Goal: Transaction & Acquisition: Purchase product/service

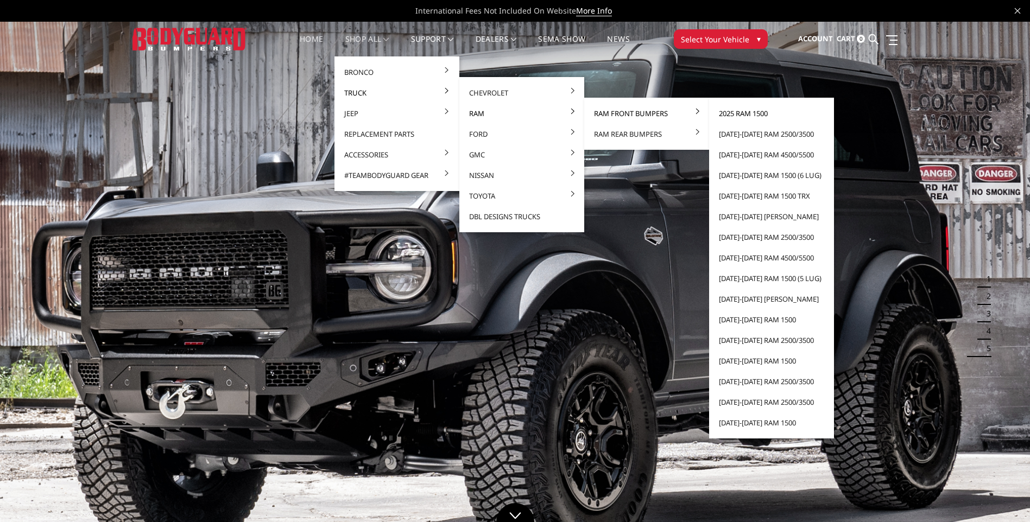
drag, startPoint x: 628, startPoint y: 116, endPoint x: 738, endPoint y: 119, distance: 110.3
click at [709, 119] on li "Ram Front Bumpers 2025 Ram 1500 [DATE]-[DATE] Ram 2500/3500 [DATE]-[DATE] Ram 4…" at bounding box center [646, 113] width 125 height 21
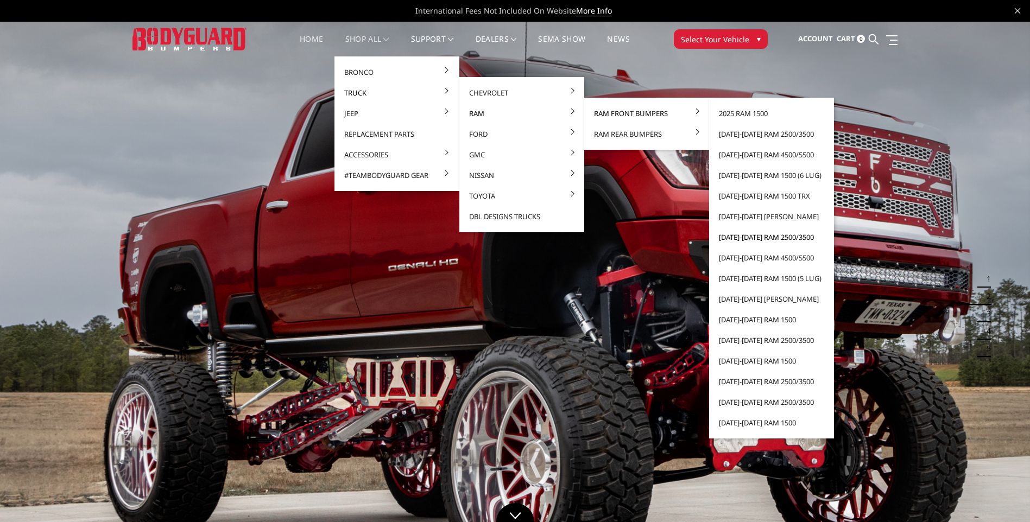
click at [734, 237] on link "[DATE]-[DATE] Ram 2500/3500" at bounding box center [771, 237] width 116 height 21
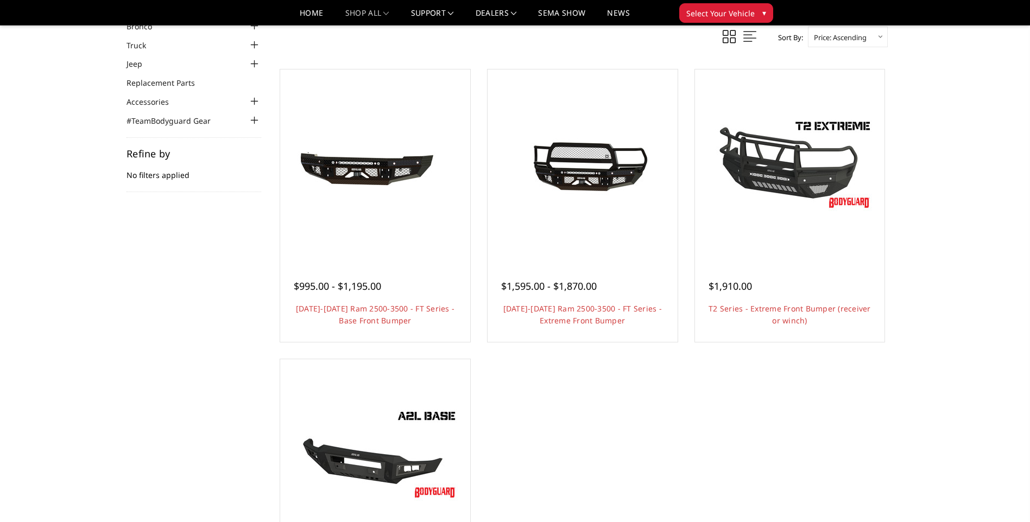
scroll to position [54, 0]
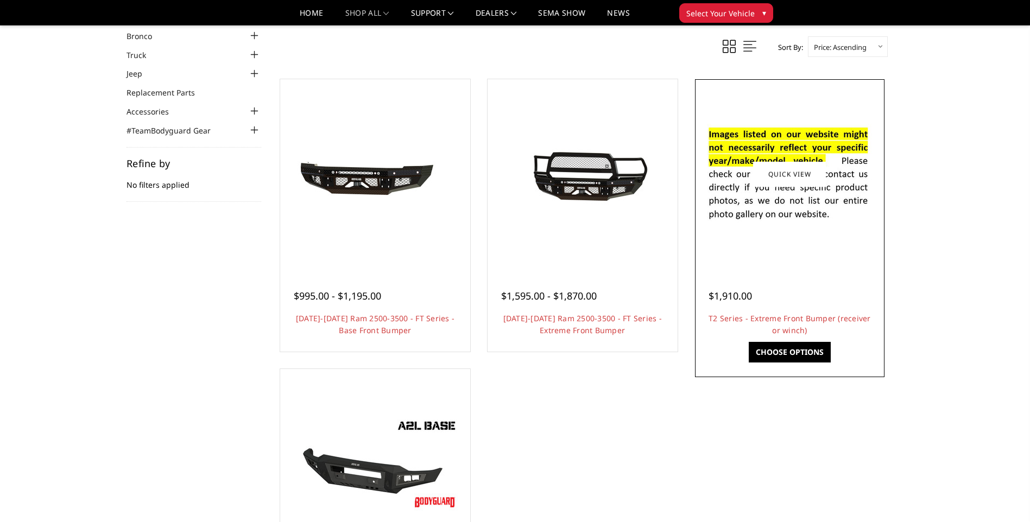
click at [794, 203] on img at bounding box center [790, 174] width 174 height 118
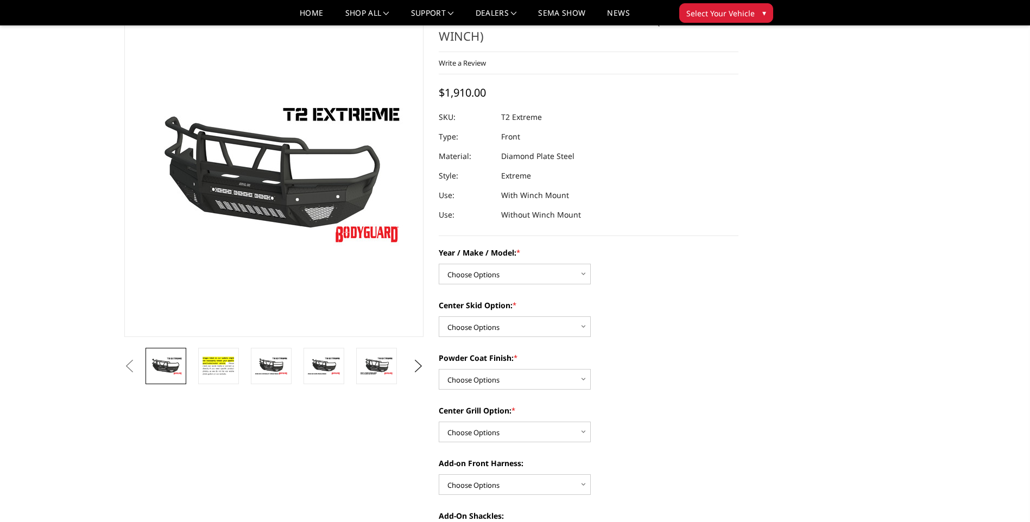
scroll to position [54, 0]
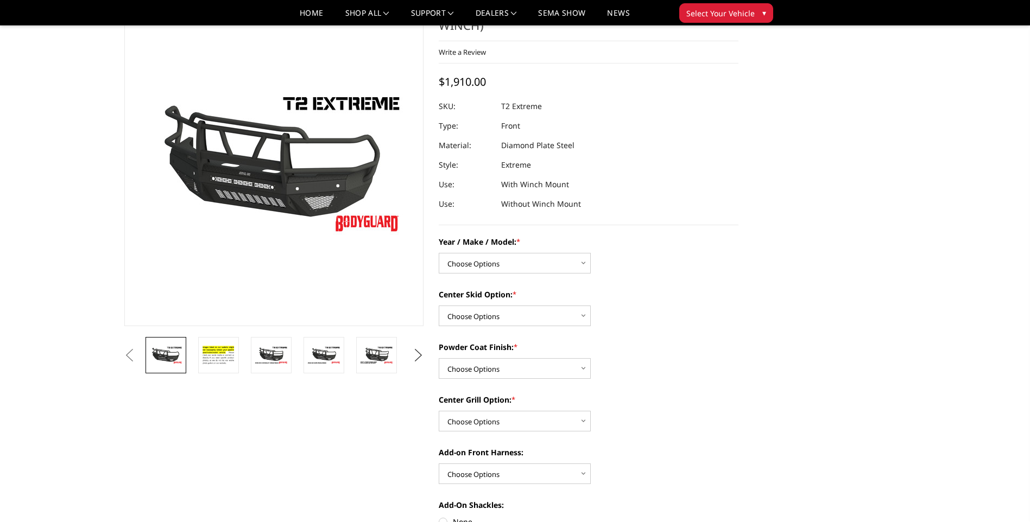
click at [415, 352] on button "Next" at bounding box center [418, 355] width 16 height 16
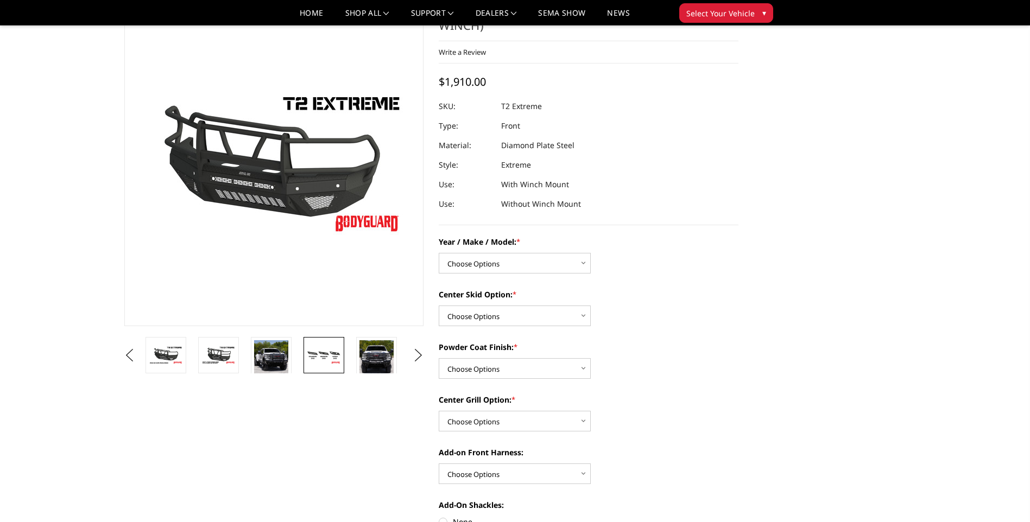
click at [328, 356] on img at bounding box center [324, 355] width 34 height 19
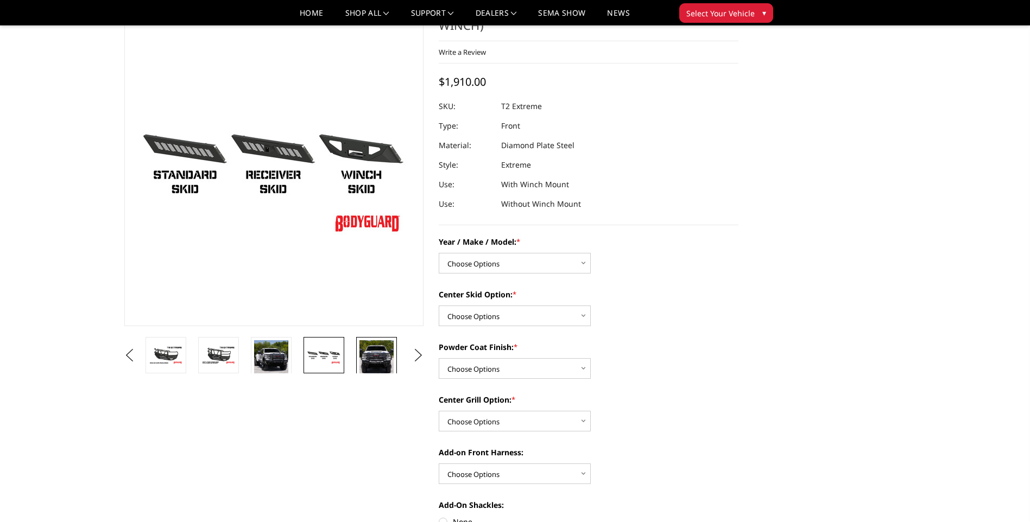
click at [381, 357] on img at bounding box center [376, 358] width 34 height 37
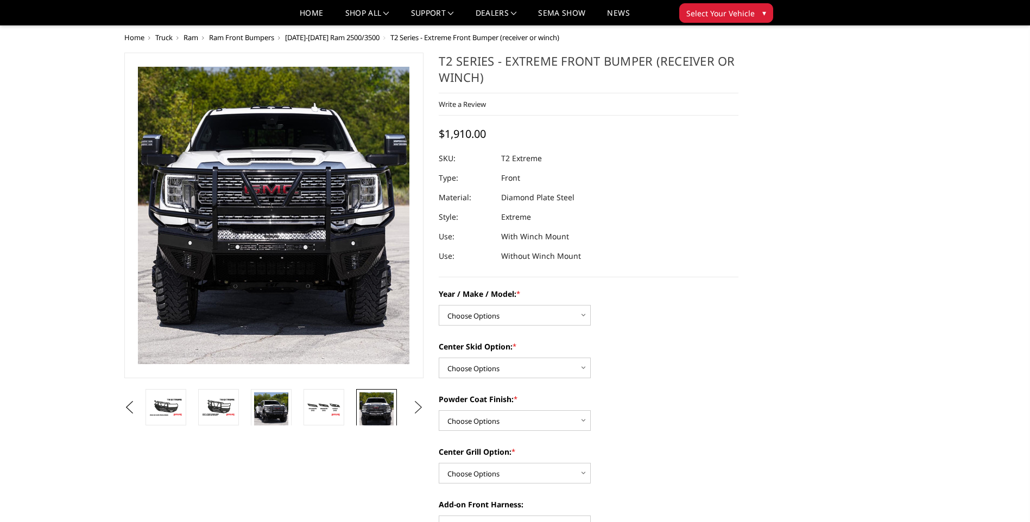
scroll to position [0, 0]
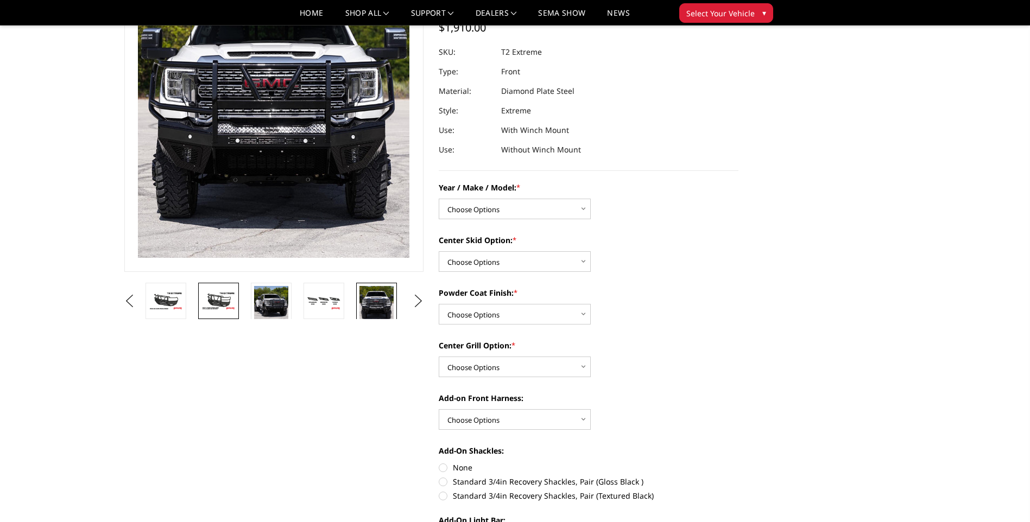
click at [216, 305] on img at bounding box center [218, 301] width 34 height 19
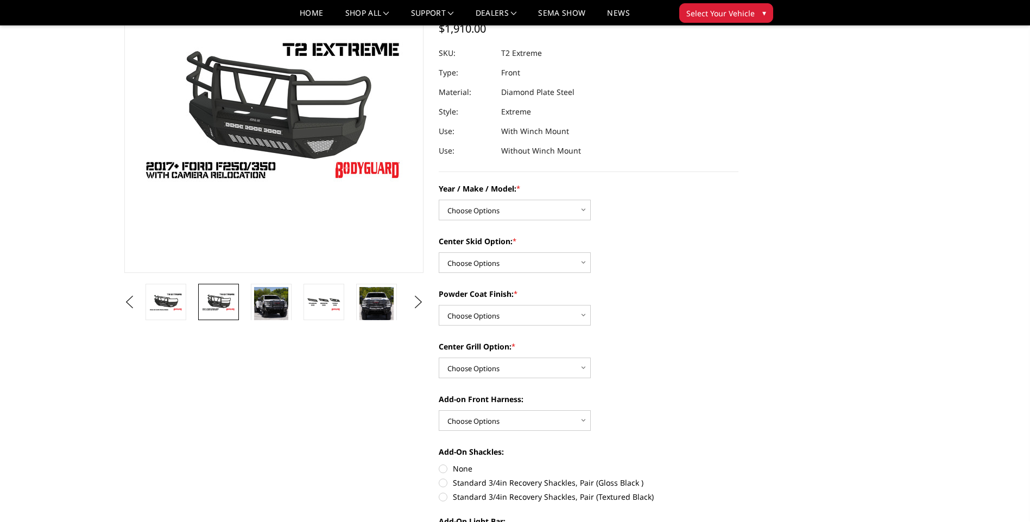
scroll to position [91, 0]
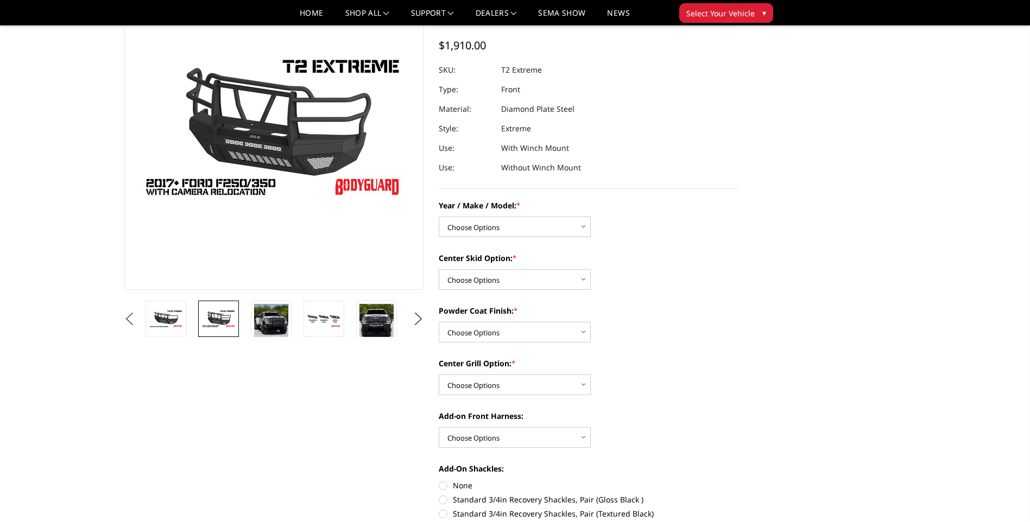
click at [138, 312] on button "Previous" at bounding box center [130, 319] width 16 height 16
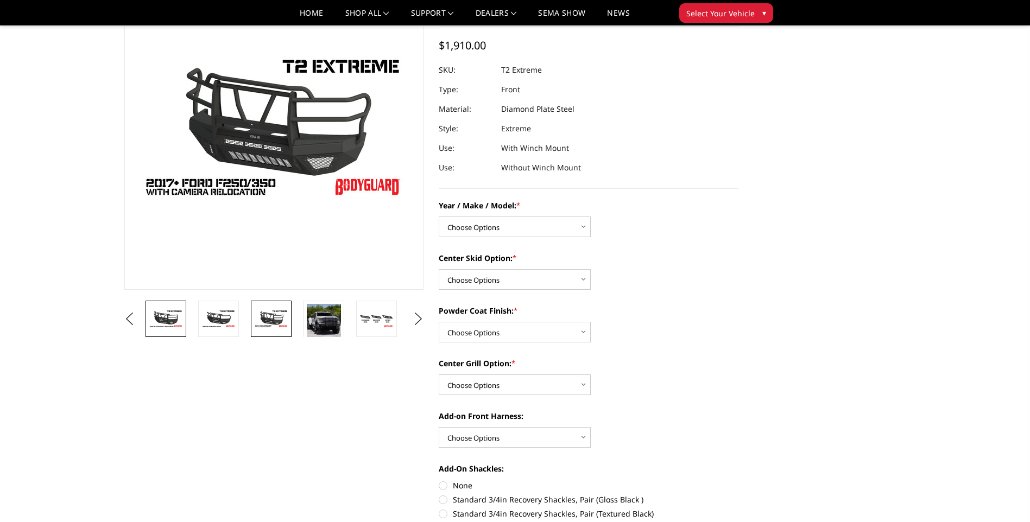
click at [172, 315] on img at bounding box center [166, 318] width 34 height 19
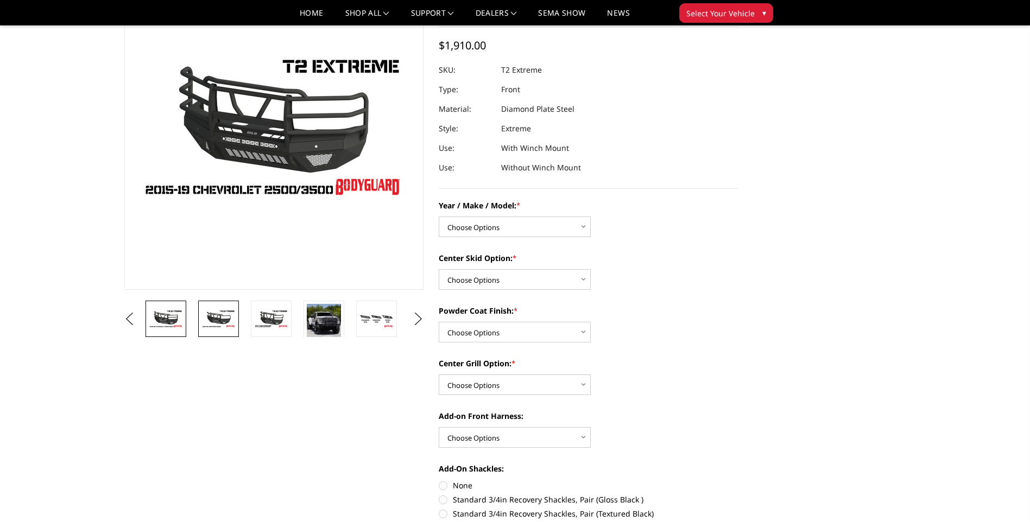
click at [212, 319] on img at bounding box center [218, 318] width 34 height 19
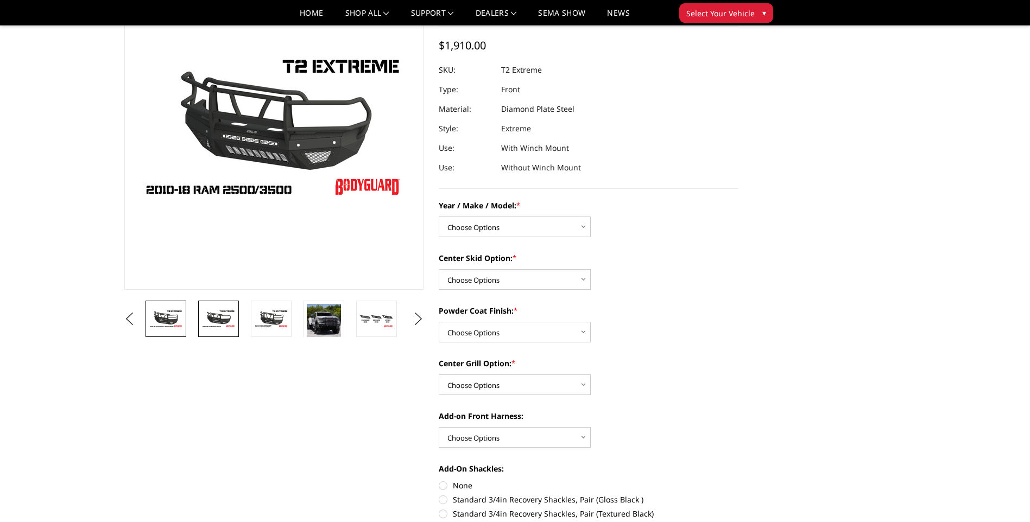
click at [173, 323] on img at bounding box center [166, 318] width 34 height 19
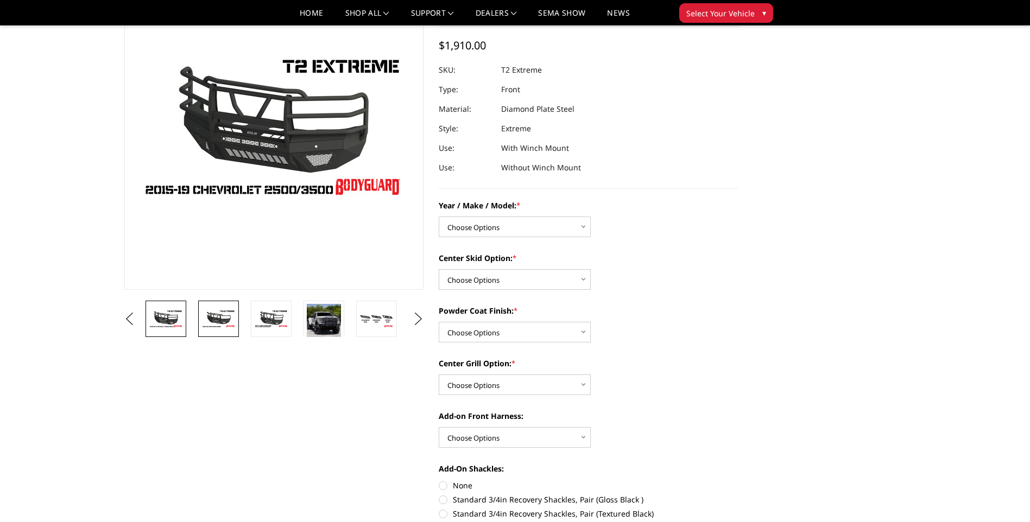
click at [212, 322] on img at bounding box center [218, 318] width 34 height 19
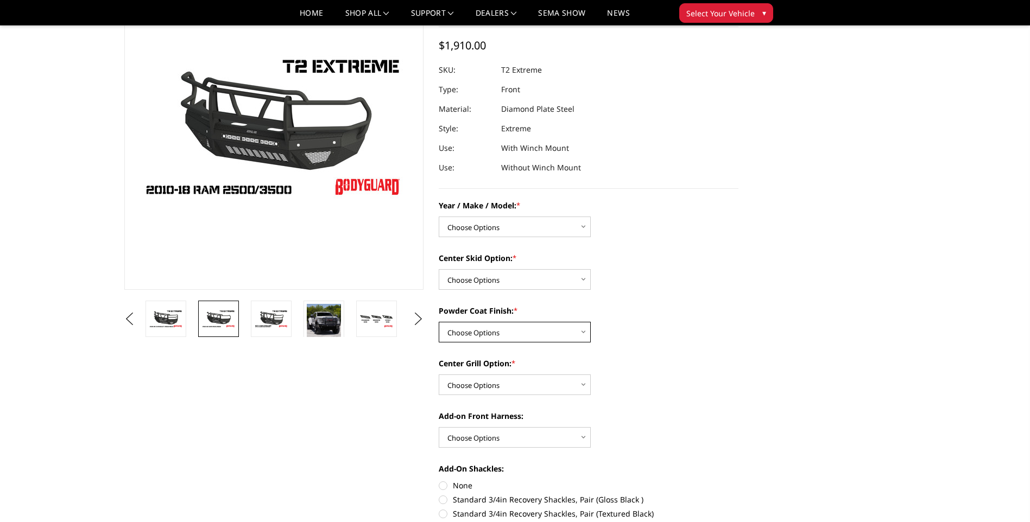
click at [583, 336] on select "Choose Options Bare metal Gloss Black Powder Coat Texture Black Powder Coat" at bounding box center [515, 332] width 152 height 21
click at [631, 331] on div "Powder Coat Finish: * Choose Options Bare metal Gloss Black Powder Coat Texture…" at bounding box center [589, 323] width 300 height 37
click at [572, 332] on select "Choose Options Bare metal Gloss Black Powder Coat Texture Black Powder Coat" at bounding box center [515, 332] width 152 height 21
select select "667"
click at [439, 322] on select "Choose Options Bare metal Gloss Black Powder Coat Texture Black Powder Coat" at bounding box center [515, 332] width 152 height 21
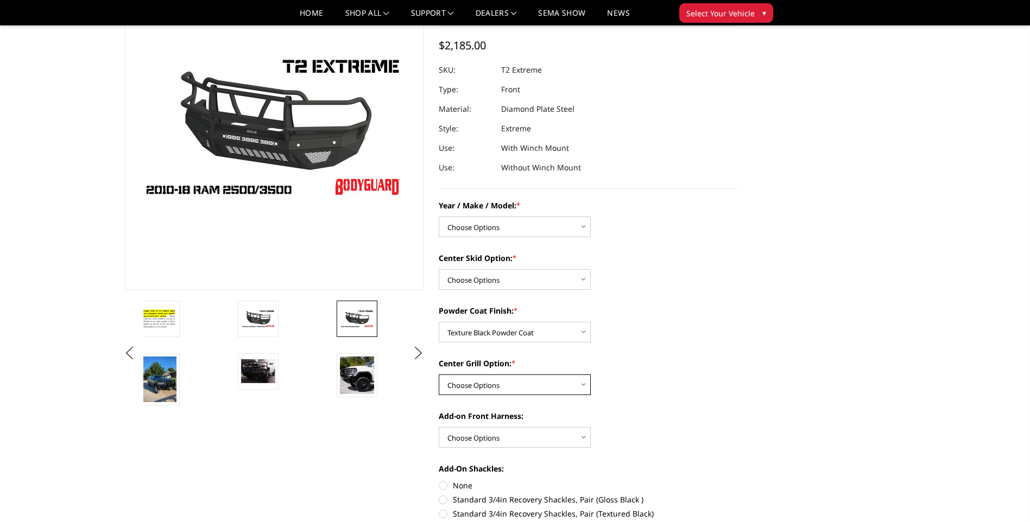
click at [573, 380] on select "Choose Options Add expanded metal in center grill Decline this option" at bounding box center [515, 385] width 152 height 21
click at [439, 375] on select "Choose Options Add expanded metal in center grill Decline this option" at bounding box center [515, 385] width 152 height 21
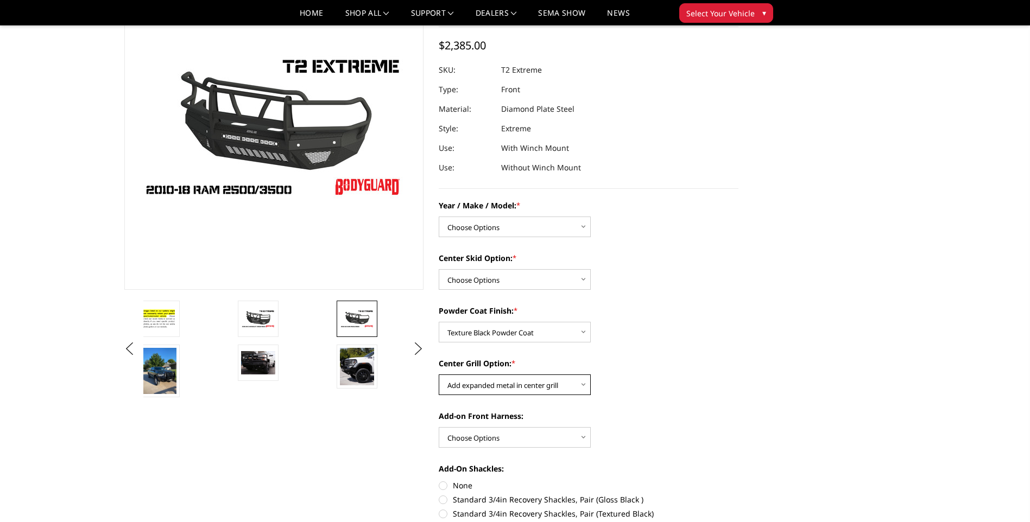
click at [556, 390] on select "Choose Options Add expanded metal in center grill Decline this option" at bounding box center [515, 385] width 152 height 21
select select "1081"
click at [439, 375] on select "Choose Options Add expanded metal in center grill Decline this option" at bounding box center [515, 385] width 152 height 21
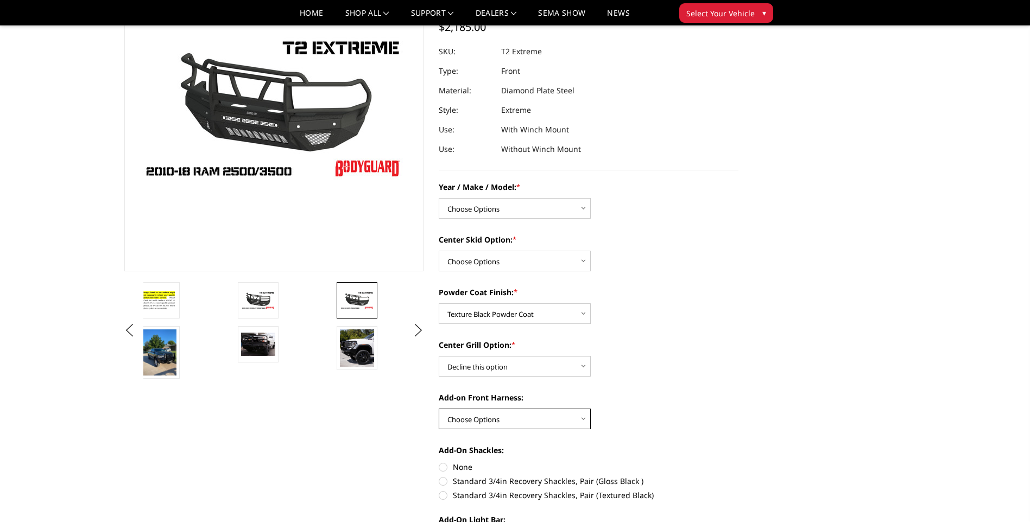
click at [568, 419] on select "Choose Options WITH front camera harness WITHOUT front camera harness" at bounding box center [515, 419] width 152 height 21
select select "1696"
click at [439, 409] on select "Choose Options WITH front camera harness WITHOUT front camera harness" at bounding box center [515, 419] width 152 height 21
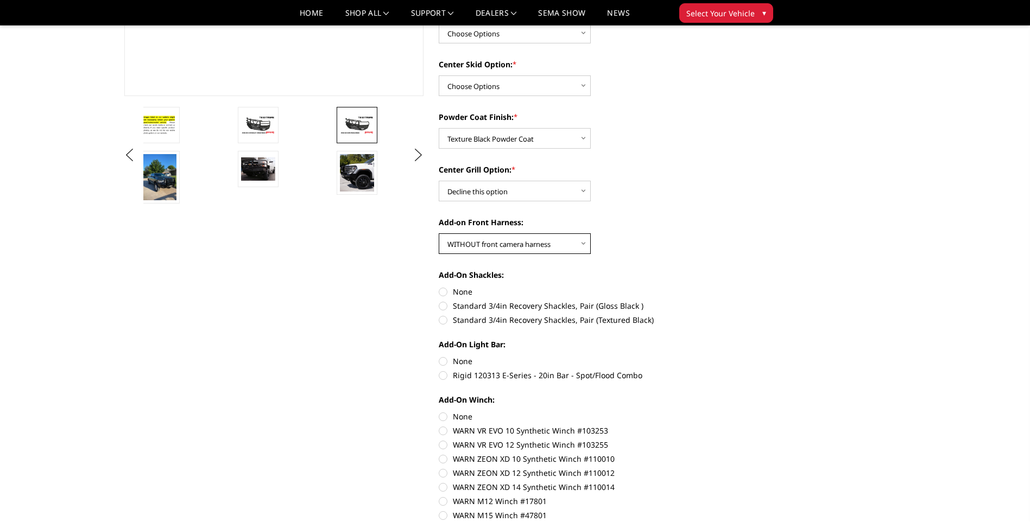
scroll to position [271, 0]
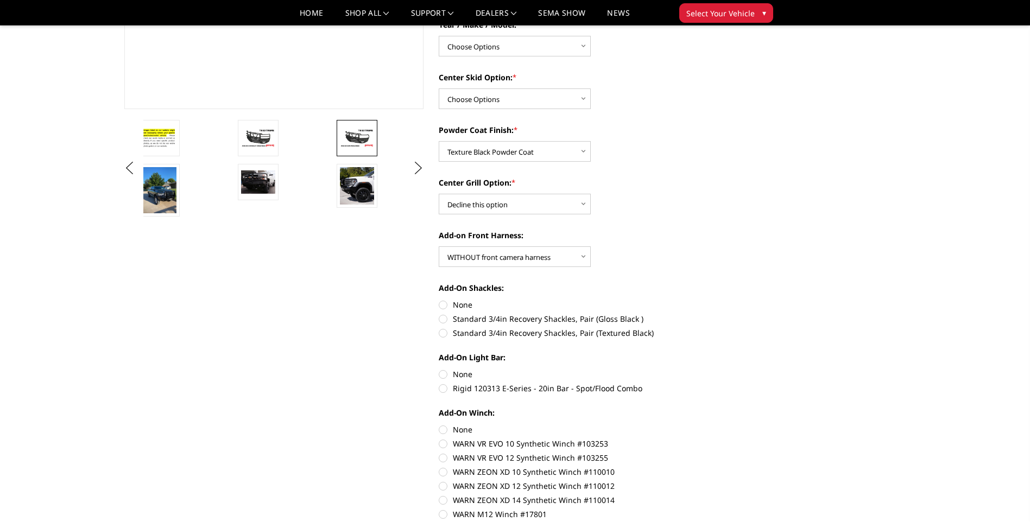
click at [441, 387] on label "Rigid 120313 E-Series - 20in Bar - Spot/Flood Combo" at bounding box center [589, 388] width 300 height 11
click at [738, 369] on input "Rigid 120313 E-Series - 20in Bar - Spot/Flood Combo" at bounding box center [738, 369] width 1 height 1
radio input "true"
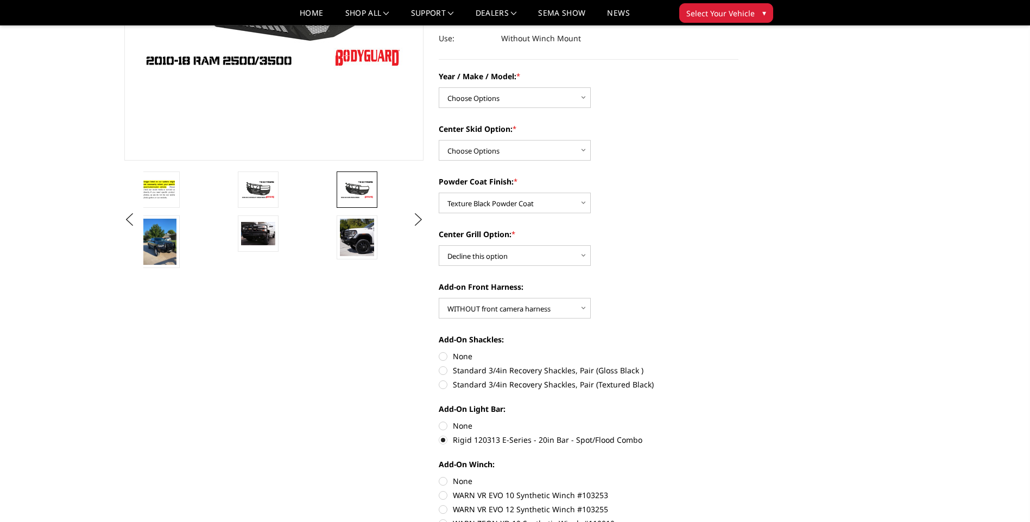
scroll to position [235, 0]
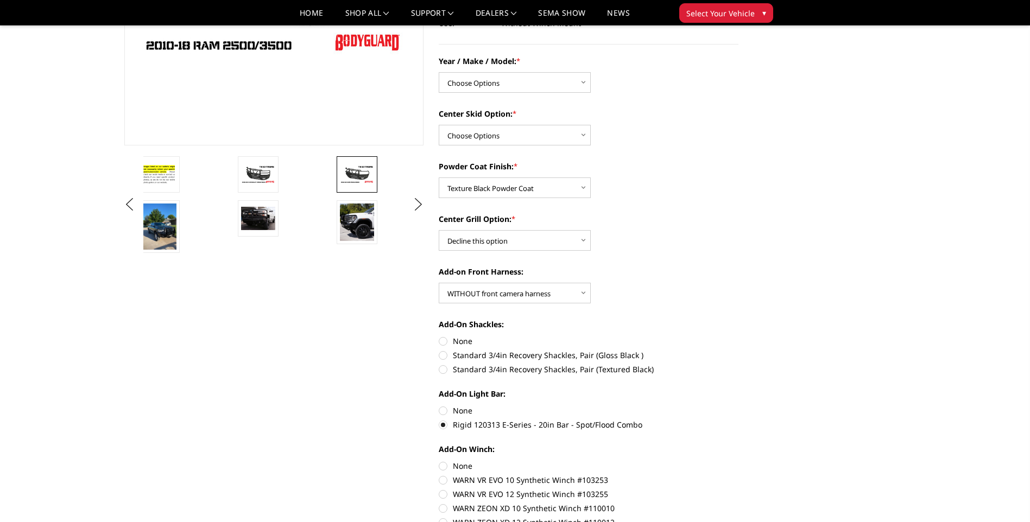
click at [443, 426] on label "Rigid 120313 E-Series - 20in Bar - Spot/Flood Combo" at bounding box center [589, 424] width 300 height 11
click at [738, 406] on input "Rigid 120313 E-Series - 20in Bar - Spot/Flood Combo" at bounding box center [738, 405] width 1 height 1
click at [443, 408] on label "None" at bounding box center [589, 410] width 300 height 11
click at [439, 406] on input "None" at bounding box center [439, 405] width 1 height 1
radio input "true"
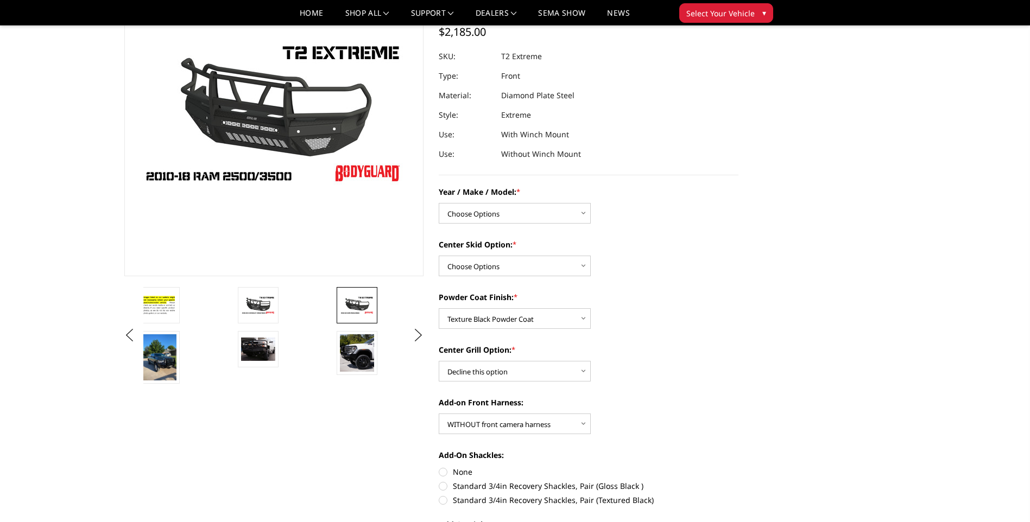
scroll to position [109, 0]
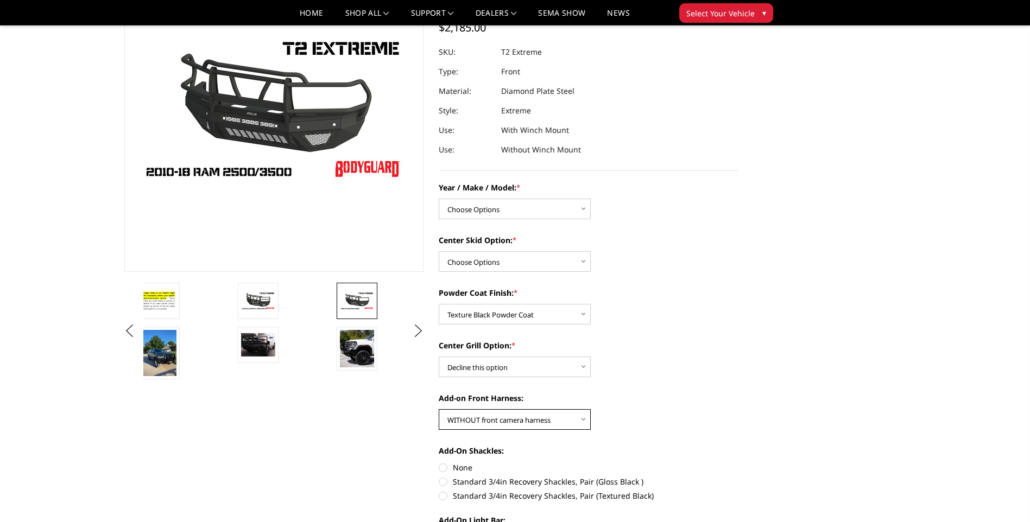
click at [582, 422] on select "Choose Options WITH front camera harness WITHOUT front camera harness" at bounding box center [515, 419] width 152 height 21
click at [668, 385] on div "Year / Make / Model: * Choose Options Chevrolet 19-21 1500 Chevrolet 15-19 2500…" at bounding box center [589, 467] width 300 height 570
click at [557, 263] on select "Choose Options Standard center skid plate (included) Receiver tube Winch mount …" at bounding box center [515, 261] width 152 height 21
click at [439, 251] on select "Choose Options Standard center skid plate (included) Receiver tube Winch mount …" at bounding box center [515, 261] width 152 height 21
click at [516, 266] on select "Choose Options Standard center skid plate (included) Receiver tube Winch mount …" at bounding box center [515, 261] width 152 height 21
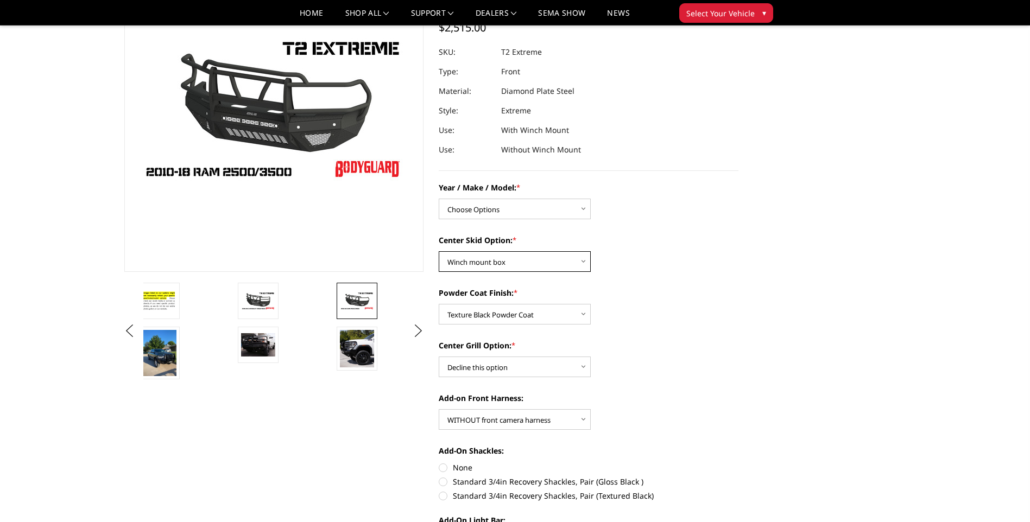
select select "625"
click at [439, 251] on select "Choose Options Standard center skid plate (included) Receiver tube Winch mount …" at bounding box center [515, 261] width 152 height 21
click at [412, 327] on button "Next" at bounding box center [418, 331] width 16 height 16
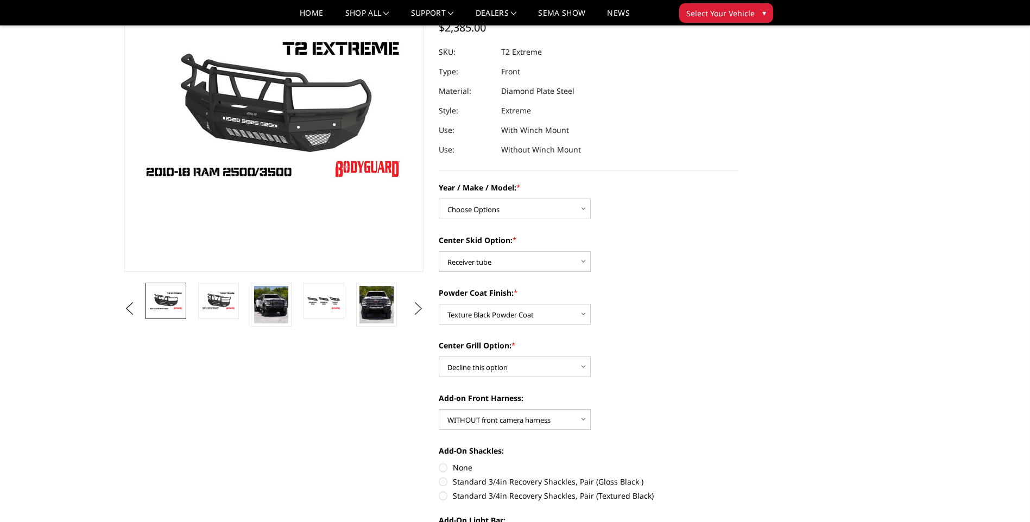
click at [412, 327] on ul "Previous Next" at bounding box center [274, 309] width 305 height 53
click at [414, 309] on button "Next" at bounding box center [418, 309] width 16 height 16
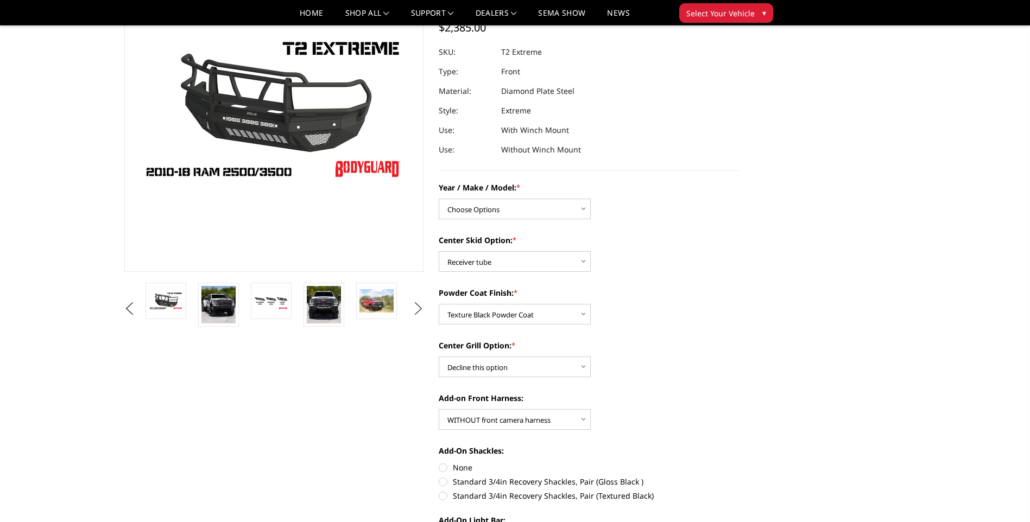
click at [414, 309] on button "Next" at bounding box center [418, 309] width 16 height 16
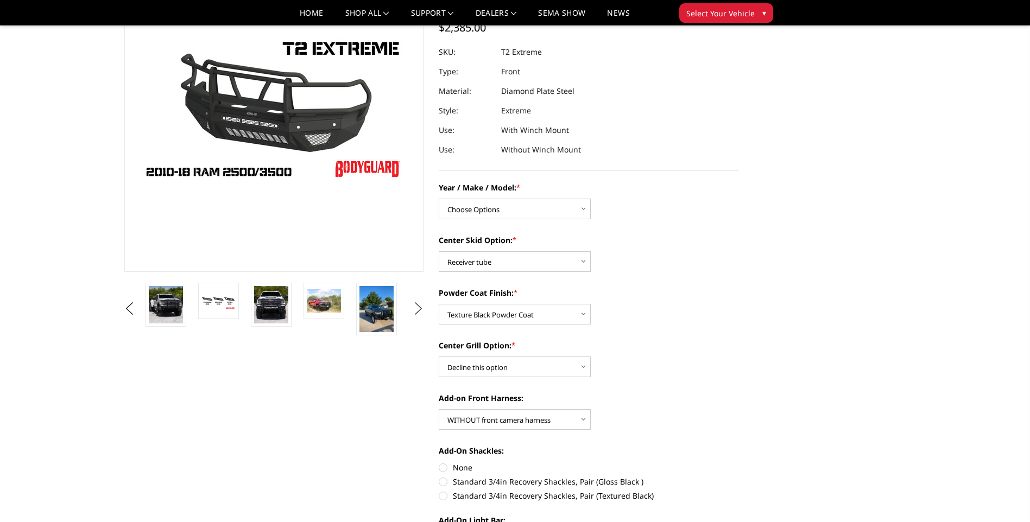
click at [414, 309] on button "Next" at bounding box center [418, 309] width 16 height 16
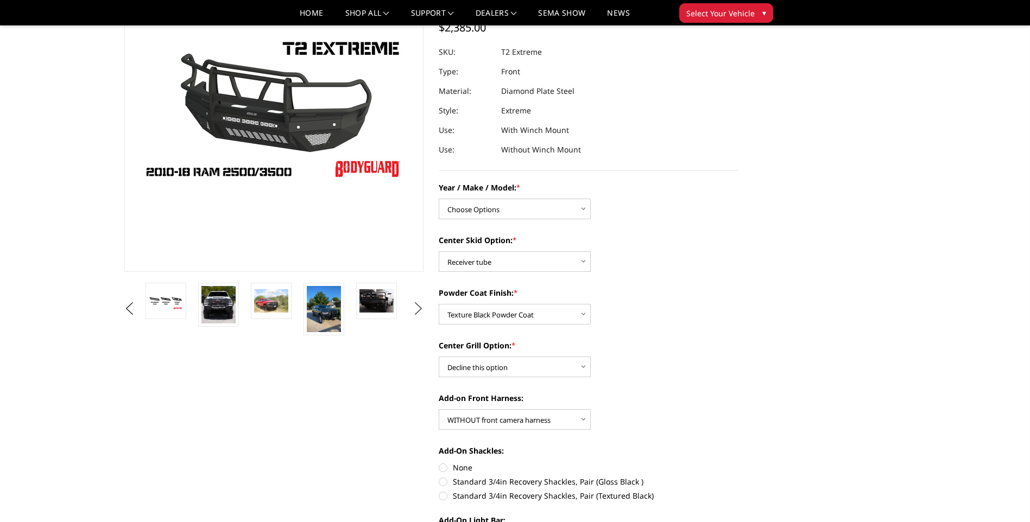
click at [414, 309] on button "Next" at bounding box center [418, 309] width 16 height 16
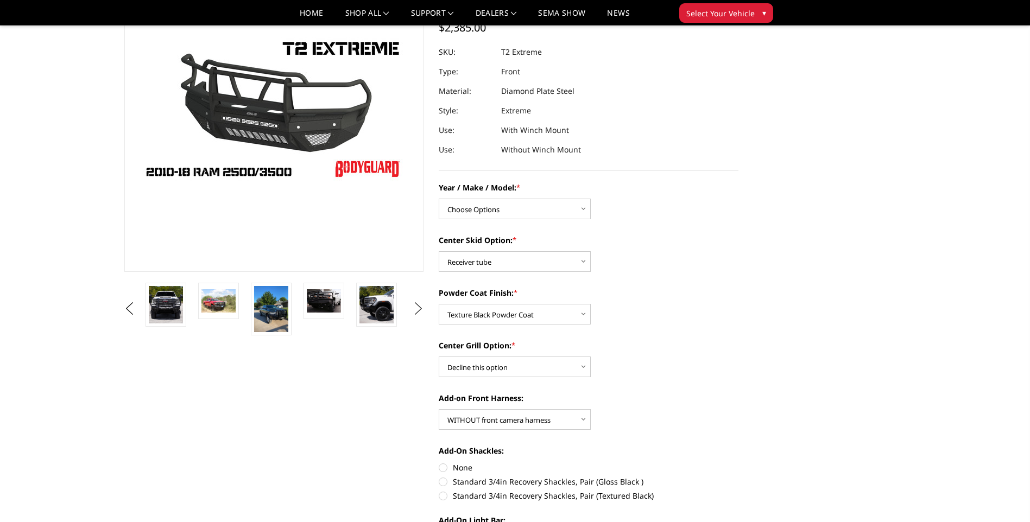
click at [414, 309] on button "Next" at bounding box center [418, 309] width 16 height 16
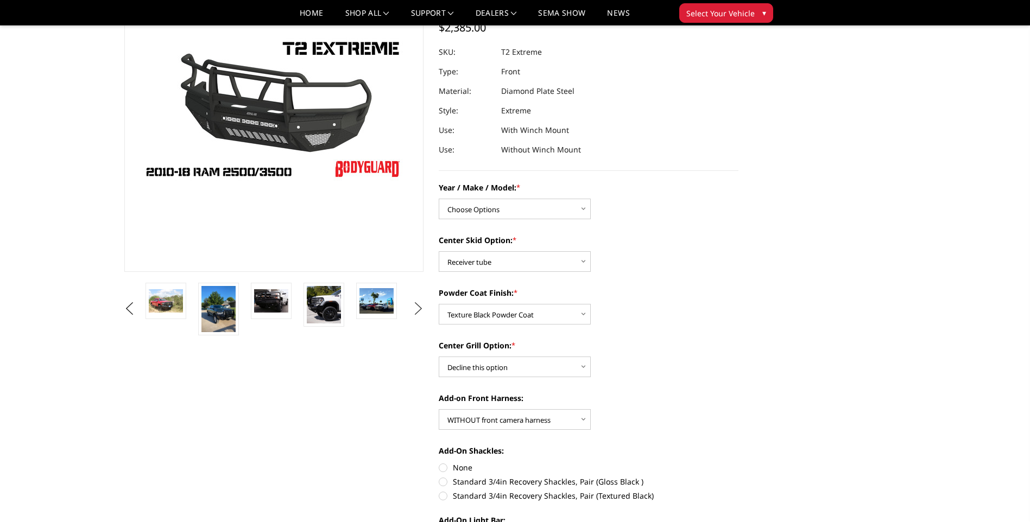
click at [414, 309] on button "Next" at bounding box center [418, 309] width 16 height 16
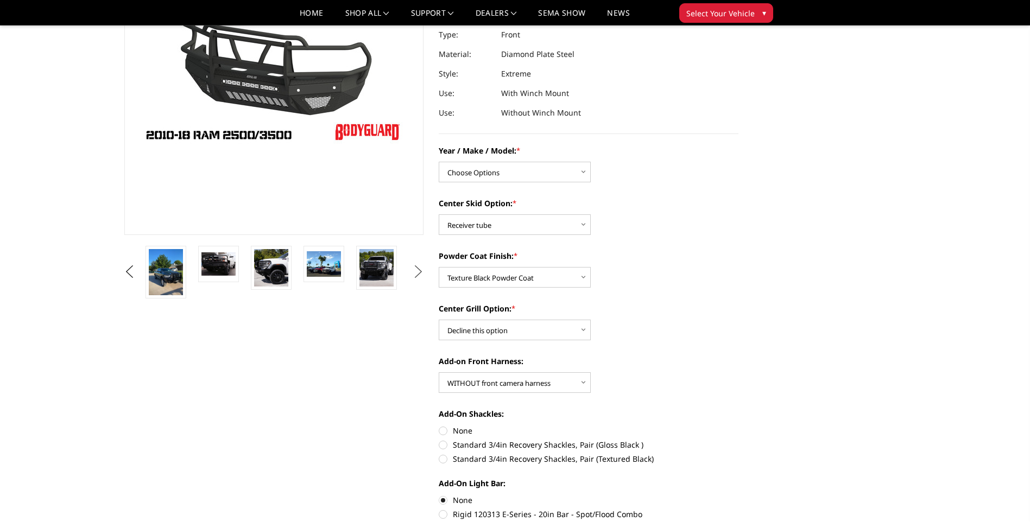
scroll to position [145, 0]
click at [442, 462] on label "Standard 3/4in Recovery Shackles, Pair (Textured Black)" at bounding box center [589, 459] width 300 height 11
click at [738, 440] on input "Standard 3/4in Recovery Shackles, Pair (Textured Black)" at bounding box center [738, 440] width 1 height 1
radio input "true"
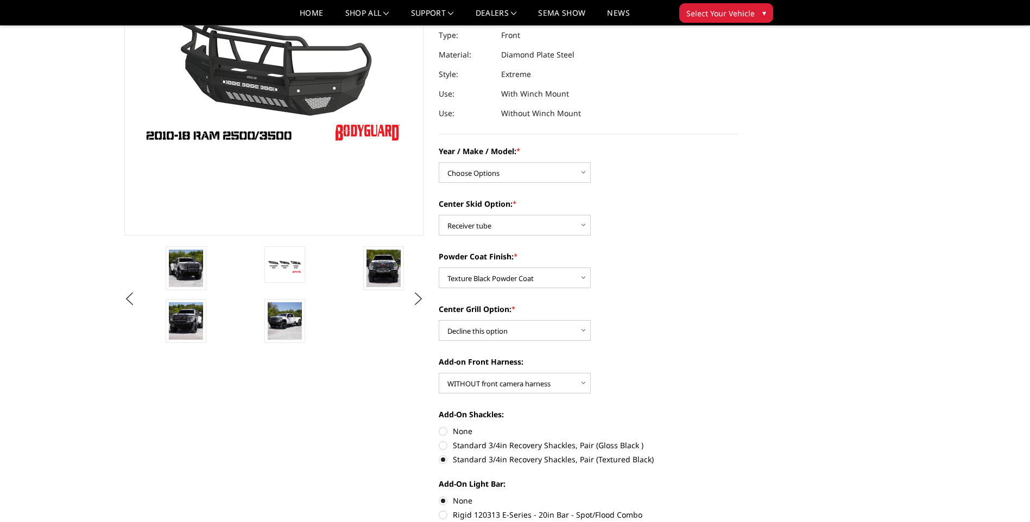
click at [441, 431] on label "None" at bounding box center [589, 431] width 300 height 11
click at [439, 426] on input "None" at bounding box center [439, 426] width 1 height 1
radio input "true"
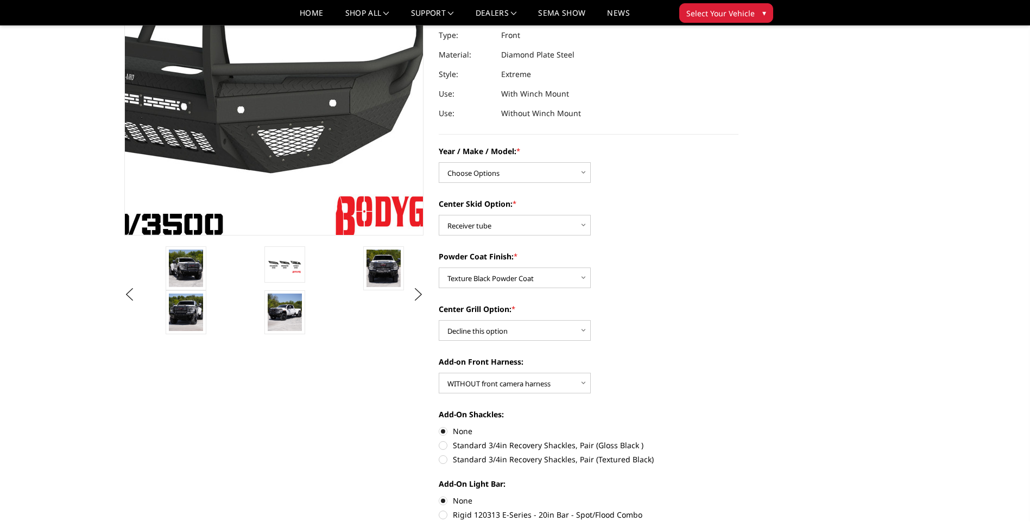
drag, startPoint x: 293, startPoint y: 111, endPoint x: 355, endPoint y: 120, distance: 62.5
click at [355, 120] on img at bounding box center [177, 64] width 695 height 391
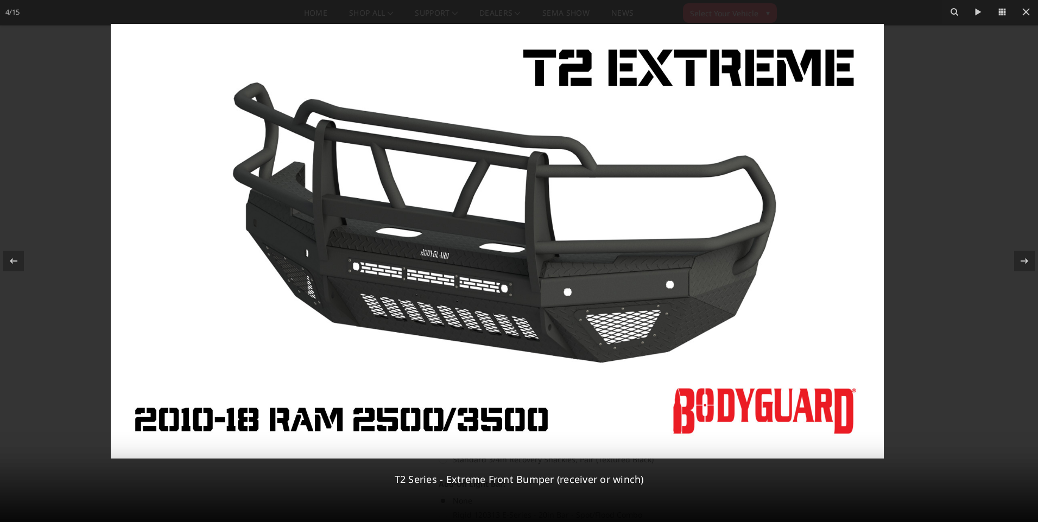
drag, startPoint x: 409, startPoint y: 255, endPoint x: 395, endPoint y: 257, distance: 13.7
click at [395, 257] on img at bounding box center [497, 241] width 773 height 435
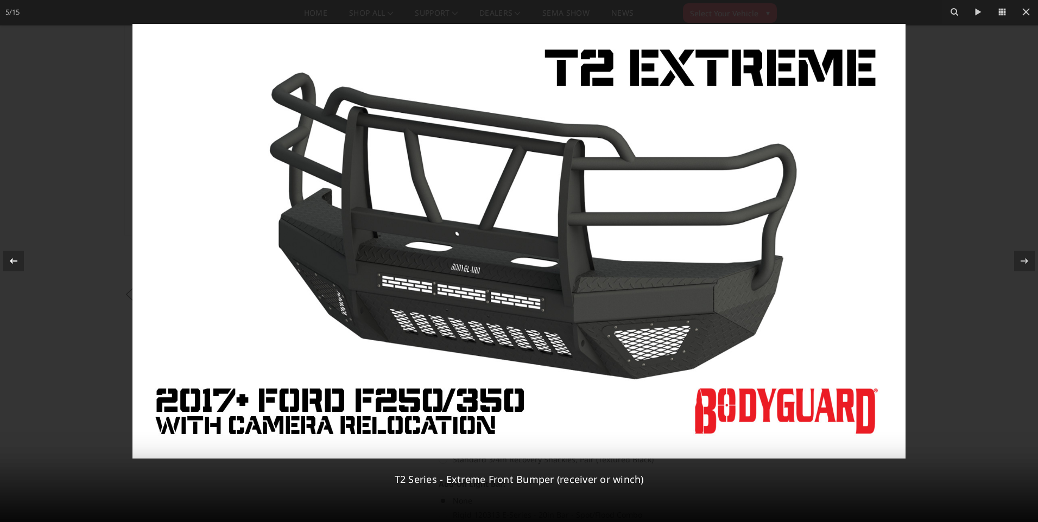
click at [14, 261] on icon at bounding box center [14, 260] width 8 height 5
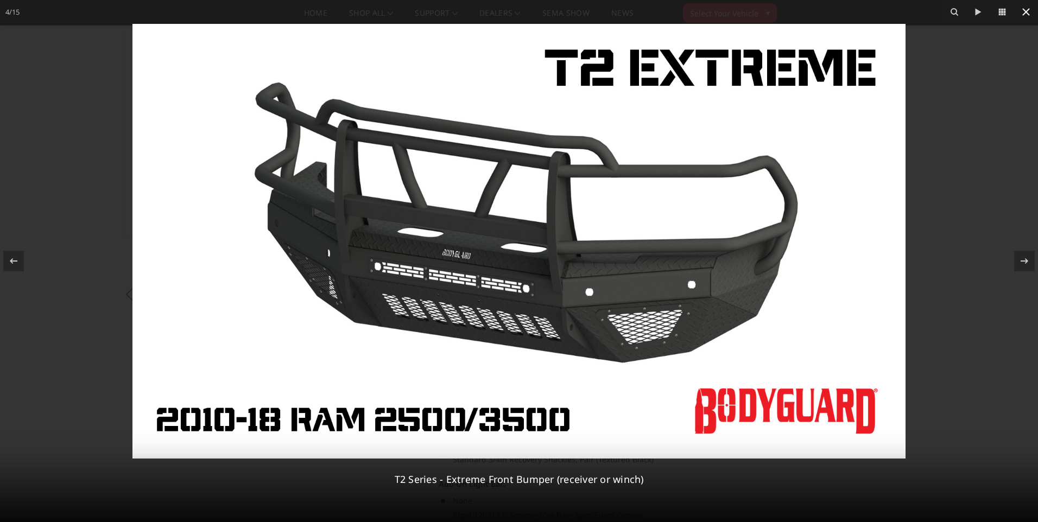
click at [1028, 14] on icon at bounding box center [1026, 12] width 8 height 8
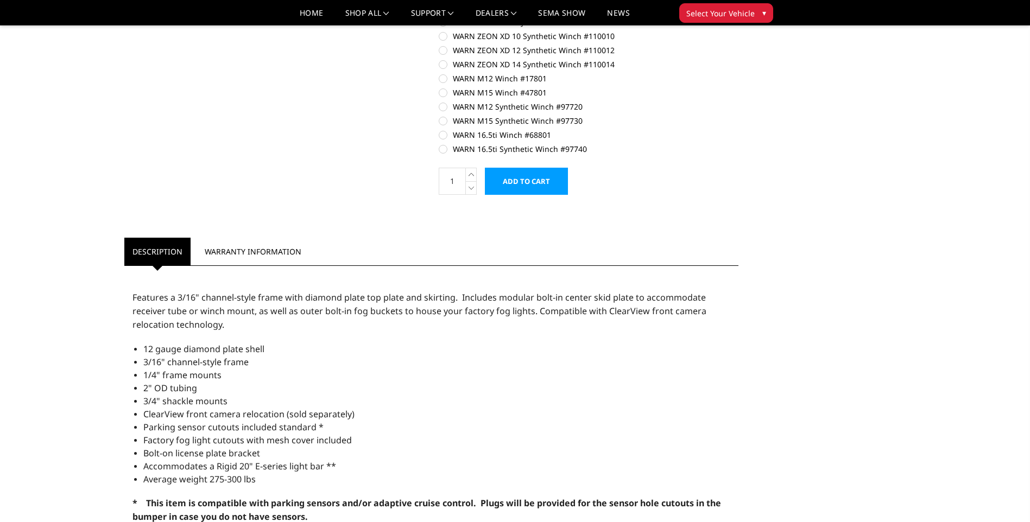
scroll to position [693, 0]
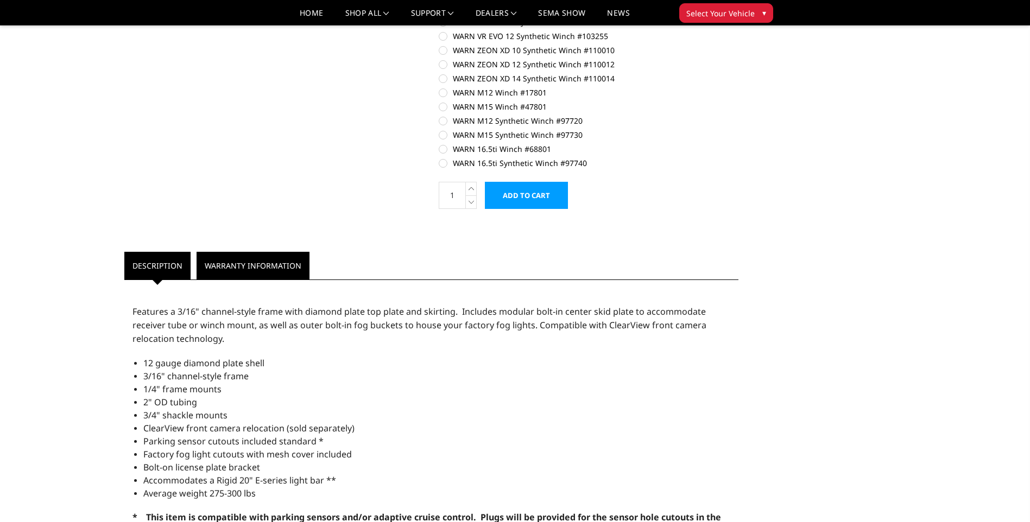
click at [230, 267] on link "Warranty Information" at bounding box center [253, 266] width 113 height 28
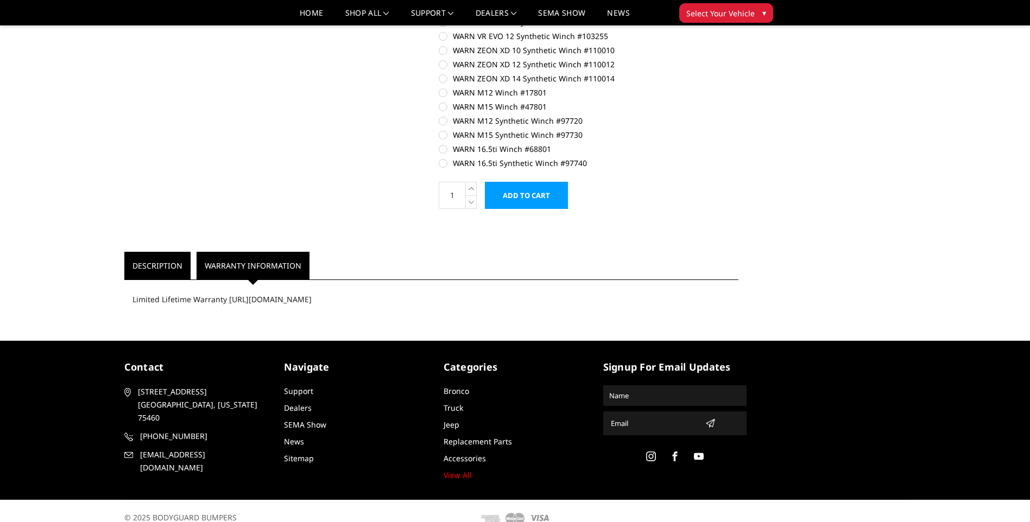
click at [170, 267] on link "Description" at bounding box center [157, 266] width 66 height 28
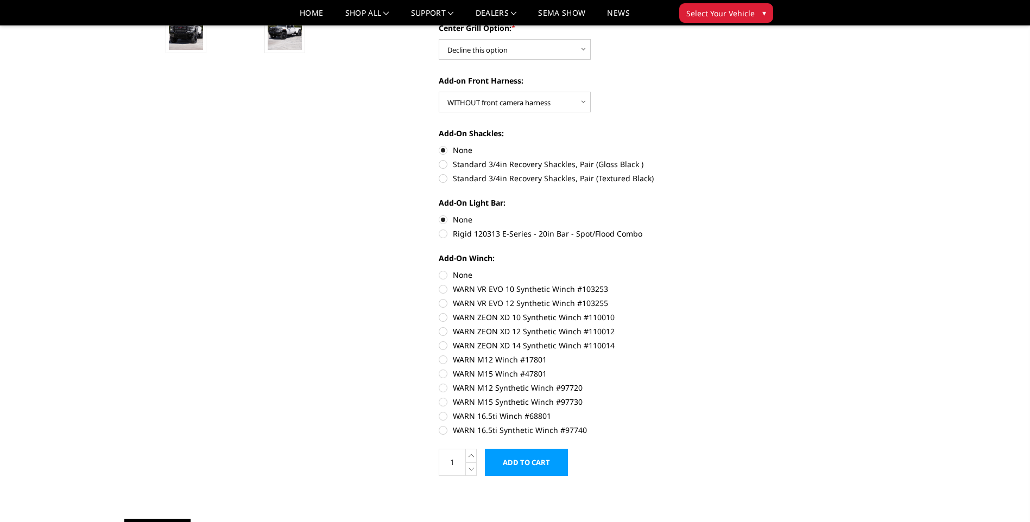
scroll to position [386, 0]
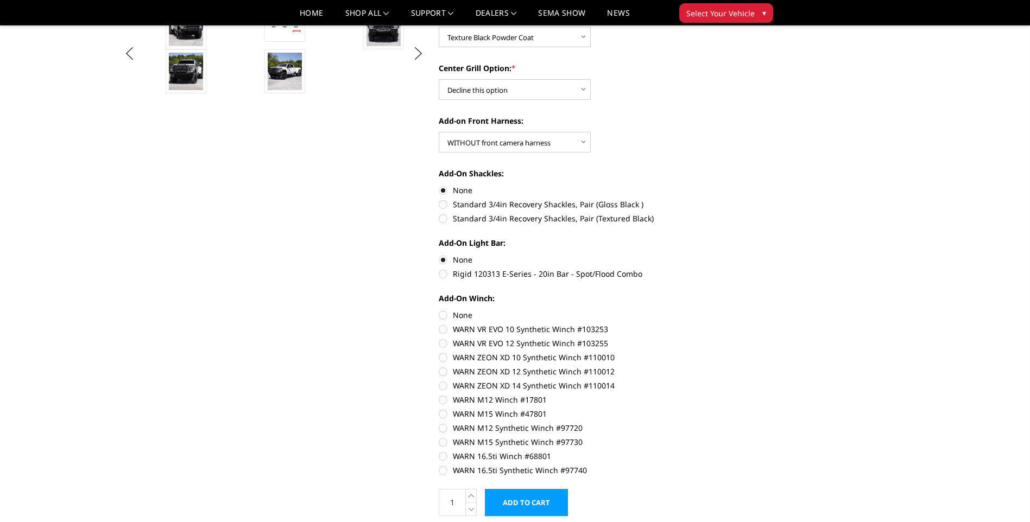
click at [443, 386] on label "WARN ZEON XD 14 Synthetic Winch #110014" at bounding box center [589, 385] width 300 height 11
click at [738, 366] on input "WARN ZEON XD 14 Synthetic Winch #110014" at bounding box center [738, 366] width 1 height 1
radio input "true"
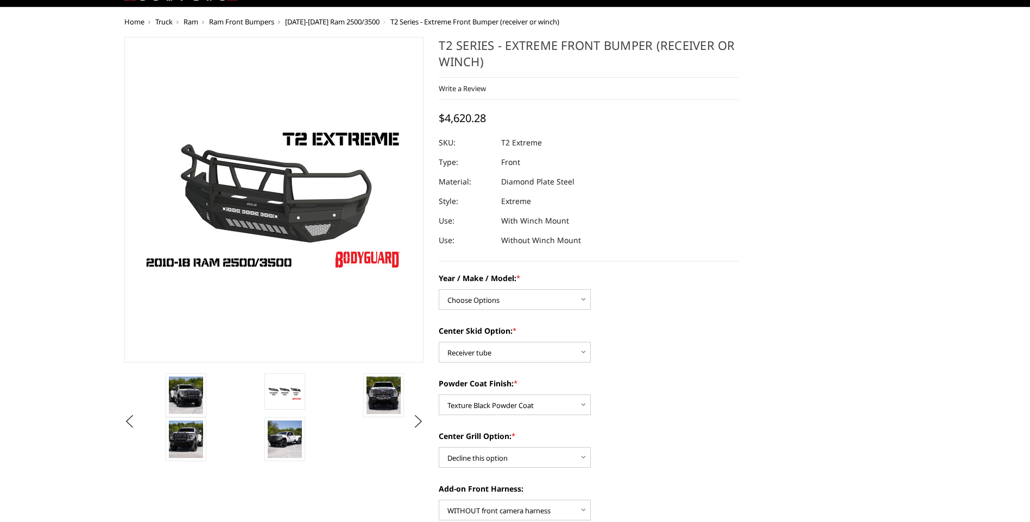
scroll to position [0, 0]
